Goal: Book appointment/travel/reservation

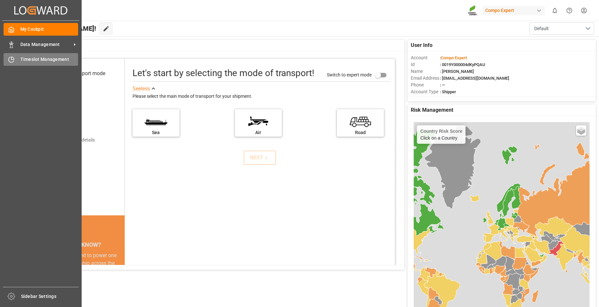
click at [15, 62] on div "Timeslot Management Timeslot Management" at bounding box center [41, 59] width 74 height 13
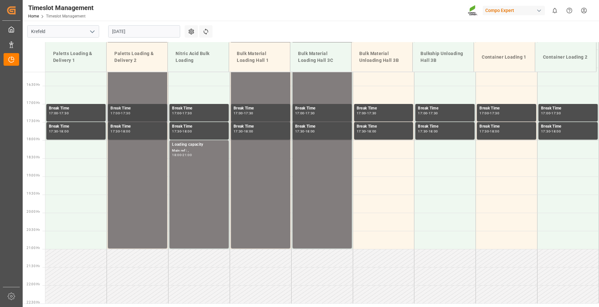
scroll to position [619, 0]
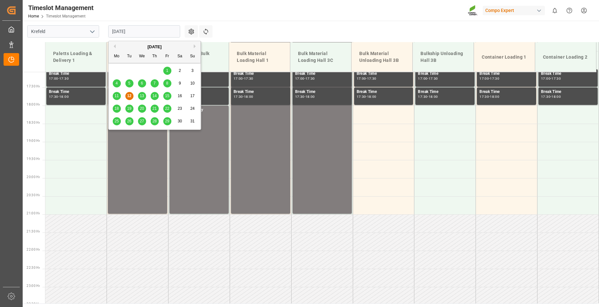
click at [146, 33] on input "[DATE]" at bounding box center [144, 31] width 72 height 12
click at [141, 96] on span "13" at bounding box center [142, 96] width 4 height 5
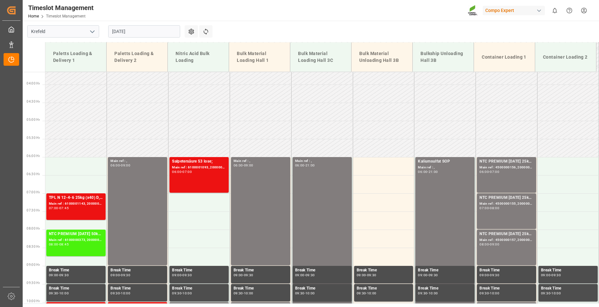
scroll to position [130, 0]
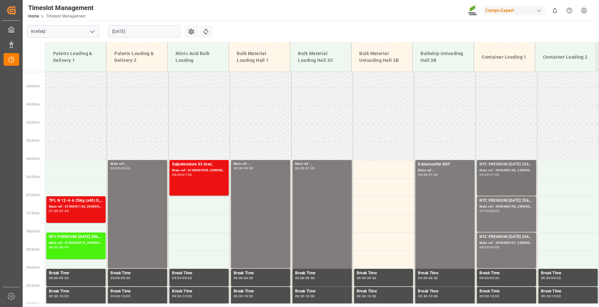
click at [491, 175] on div "07:00" at bounding box center [494, 174] width 9 height 3
click at [506, 175] on div "06:00 - 07:00" at bounding box center [506, 175] width 54 height 4
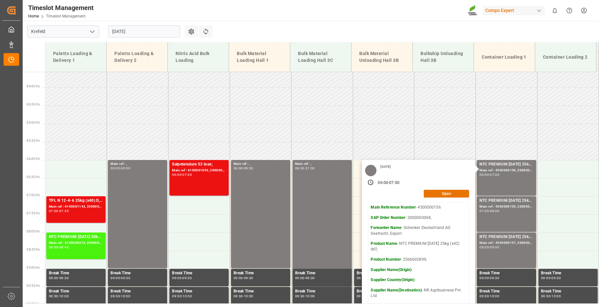
click at [424, 230] on p "Forwarder Name - Schenker [GEOGRAPHIC_DATA] AG Seefracht, Export" at bounding box center [418, 230] width 96 height 11
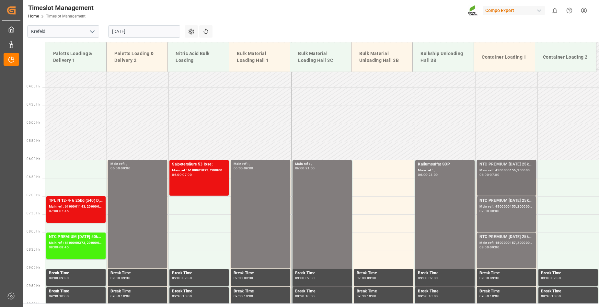
click at [506, 177] on div "NTC PREMIUM [DATE] 25kg (x42) INT; Main ref : 4500000156, 2000000004; 06:00 - 0…" at bounding box center [506, 177] width 54 height 33
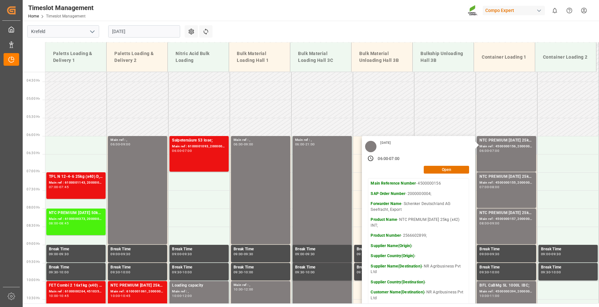
scroll to position [227, 0]
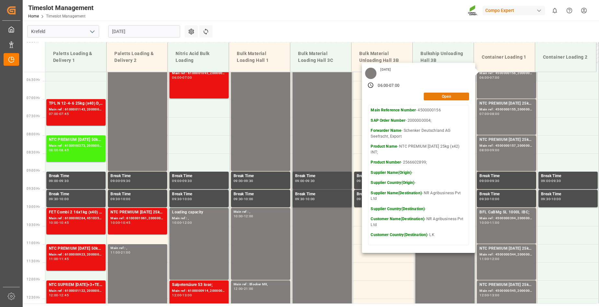
click at [448, 96] on button "Open" at bounding box center [445, 97] width 45 height 8
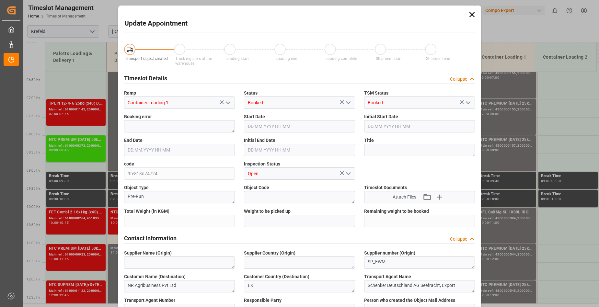
type input "21252"
type input "0"
type input "[DATE] 06:00"
type input "[DATE] 07:00"
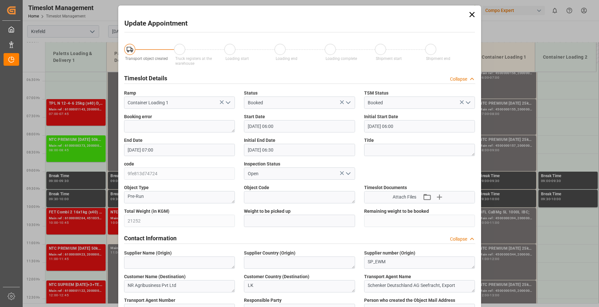
type input "[DATE] 06:30"
type input "[DATE] 07:41"
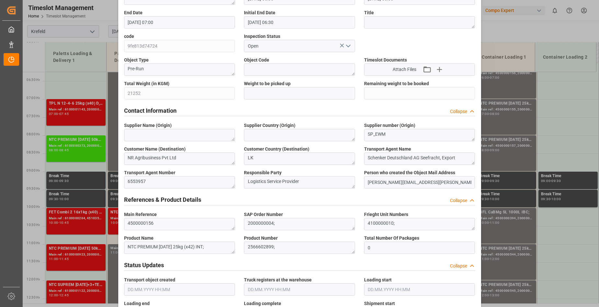
scroll to position [130, 0]
